Goal: Use online tool/utility: Utilize a website feature to perform a specific function

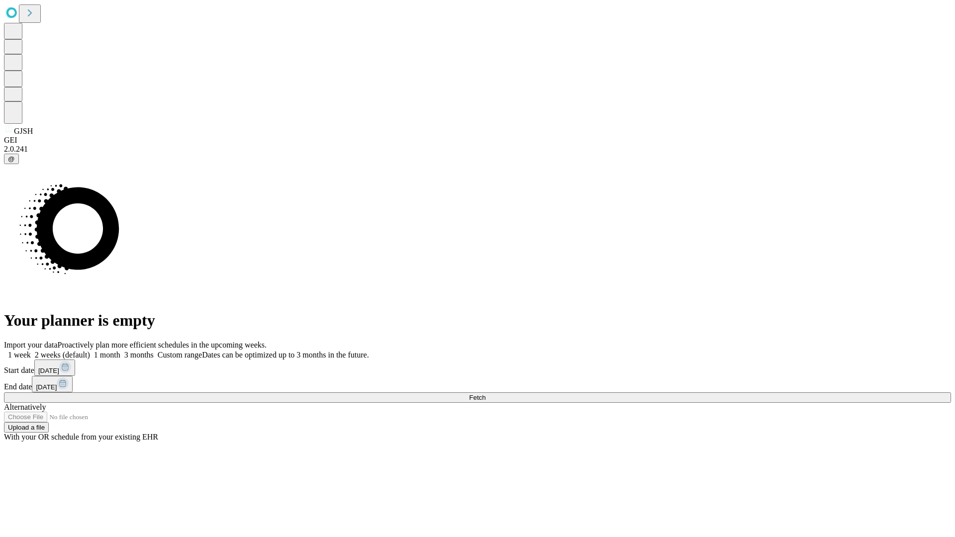
click at [486, 394] on span "Fetch" at bounding box center [477, 397] width 16 height 7
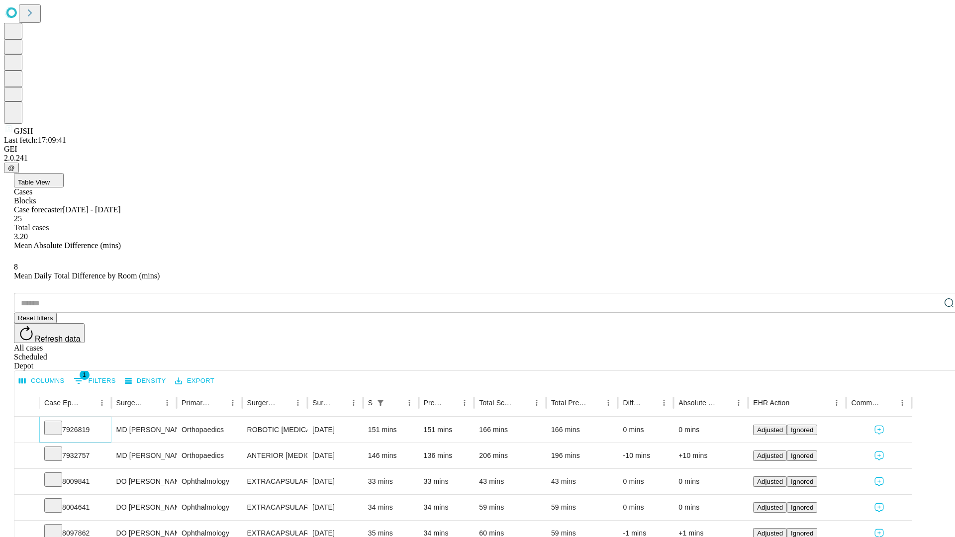
click at [58, 422] on icon at bounding box center [53, 427] width 10 height 10
